Goal: Transaction & Acquisition: Purchase product/service

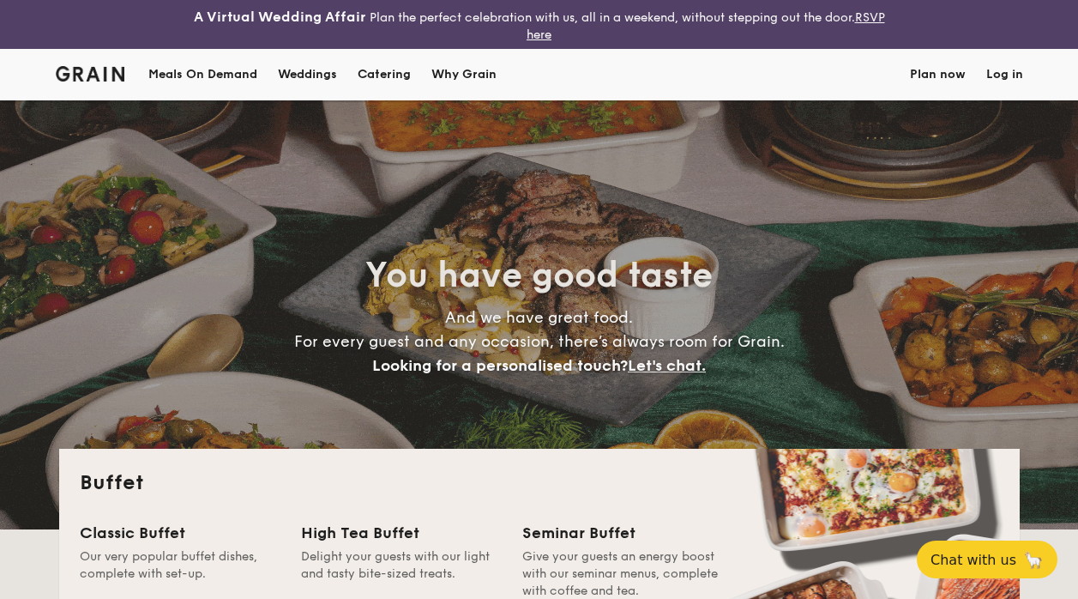
select select
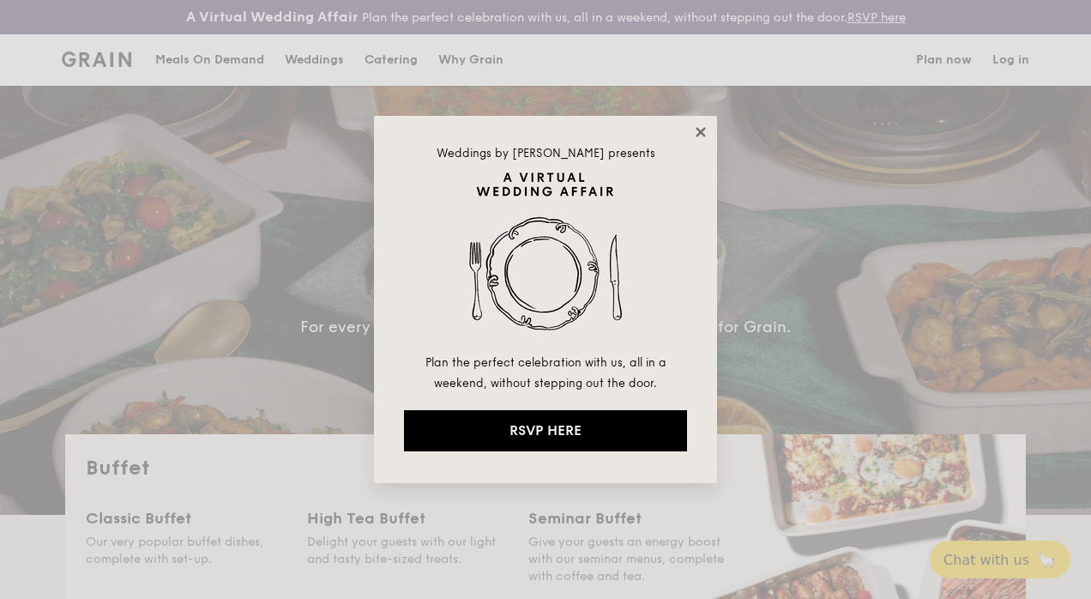
click at [698, 132] on icon at bounding box center [700, 131] width 15 height 15
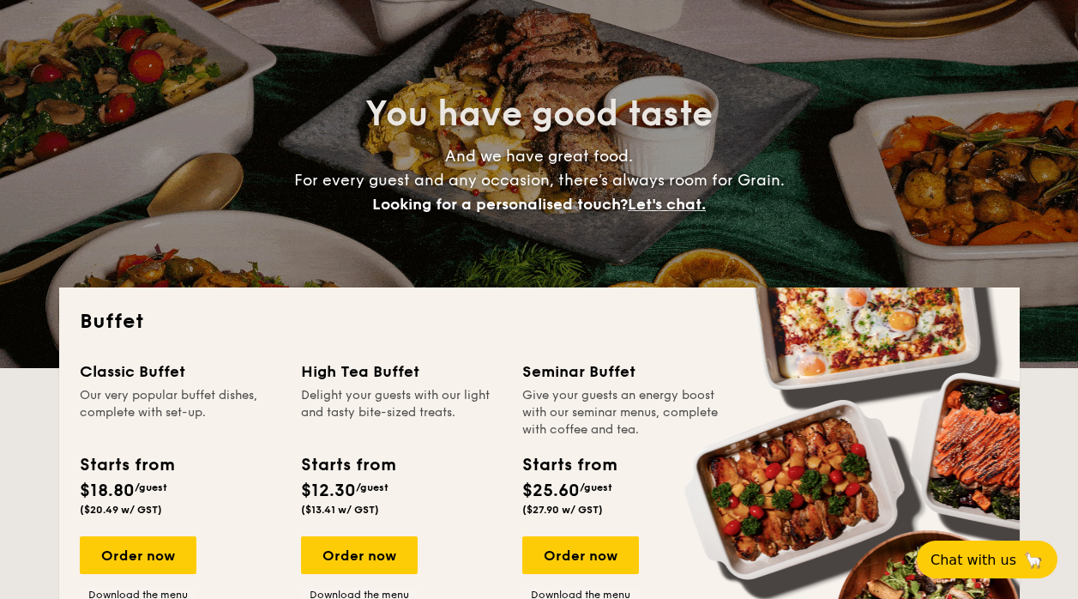
scroll to position [257, 0]
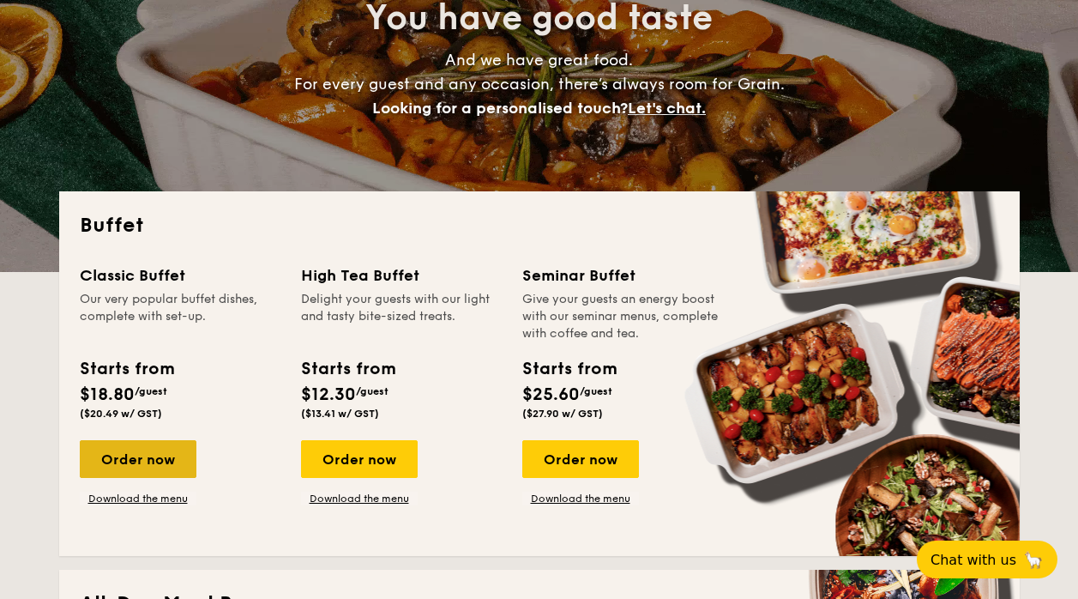
click at [120, 458] on div "Order now" at bounding box center [138, 459] width 117 height 38
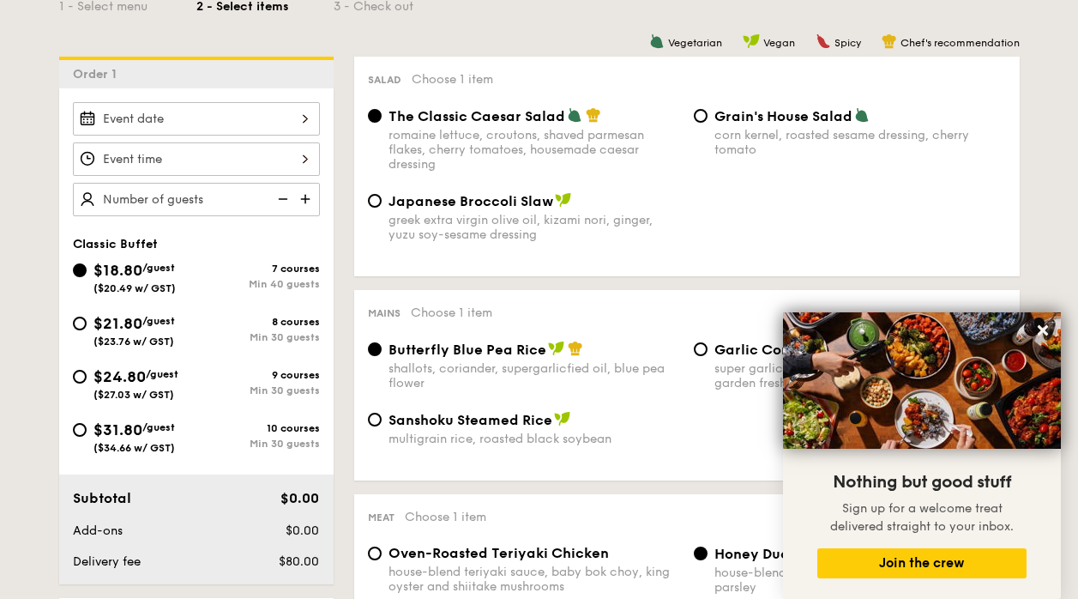
scroll to position [512, 0]
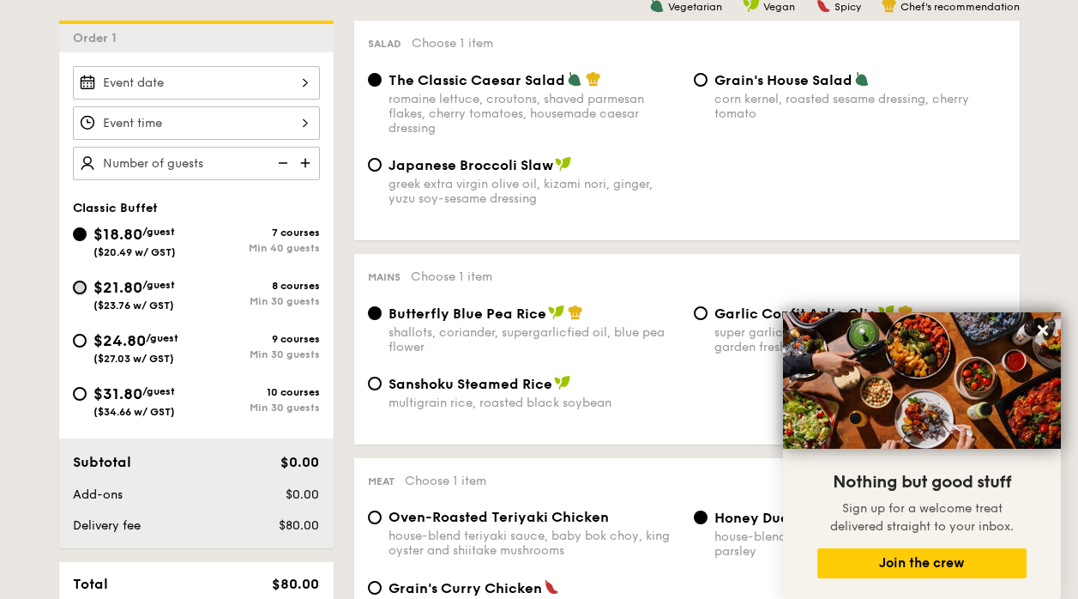
click at [82, 290] on input "$21.80 /guest ($23.76 w/ GST) 8 courses Min 30 guests" at bounding box center [80, 287] width 14 height 14
radio input "true"
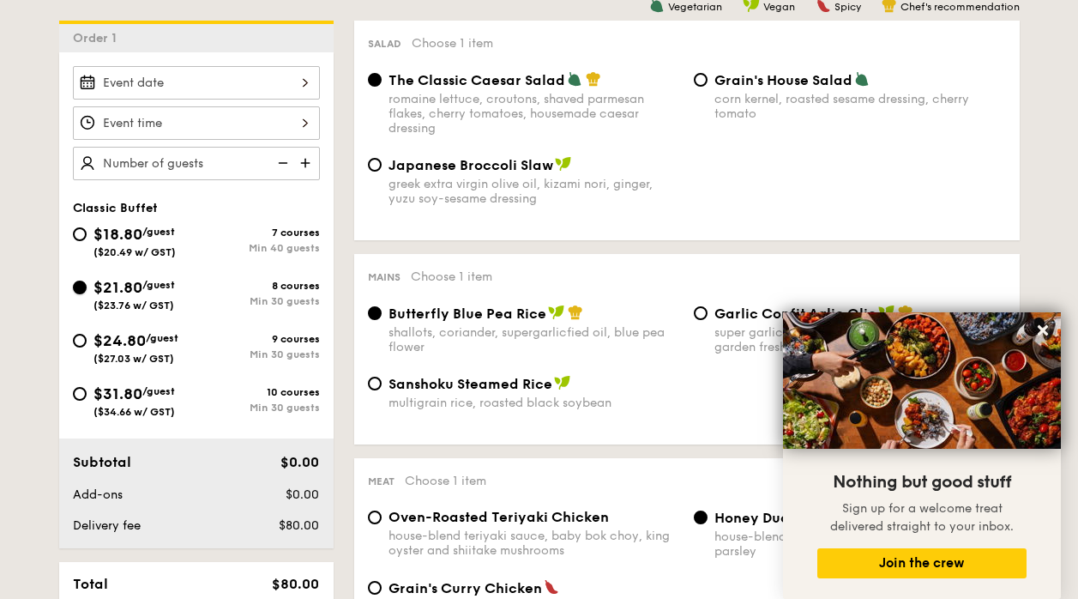
radio input "true"
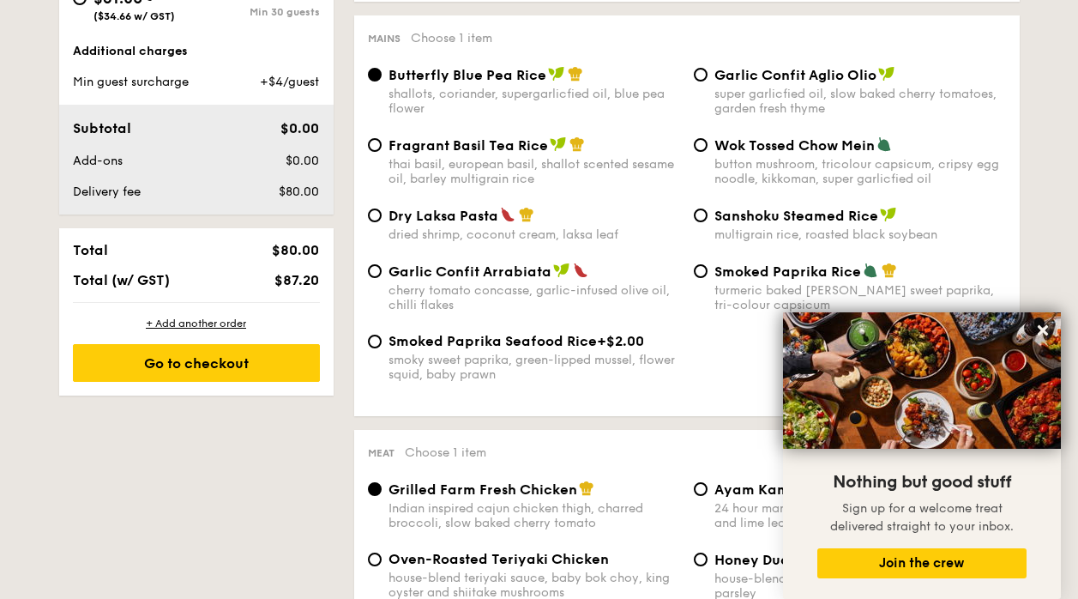
scroll to position [682, 0]
